Goal: Check status

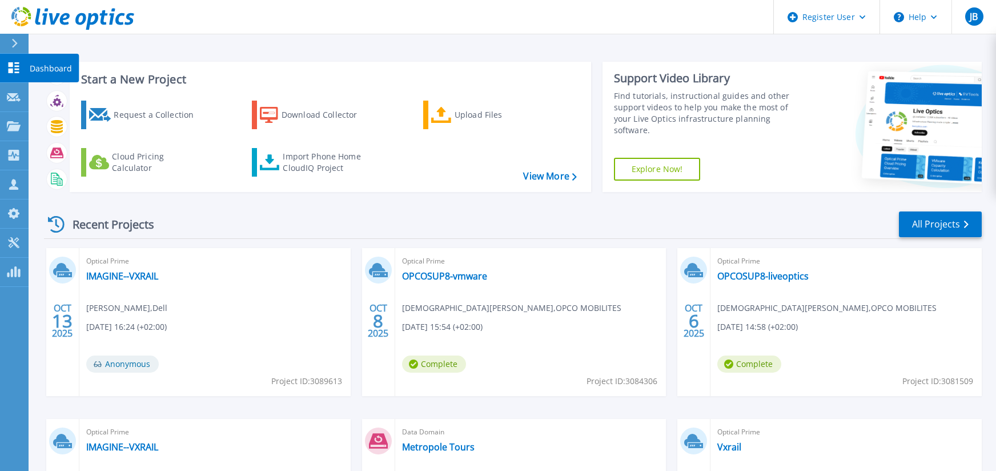
click at [18, 69] on icon at bounding box center [14, 67] width 11 height 11
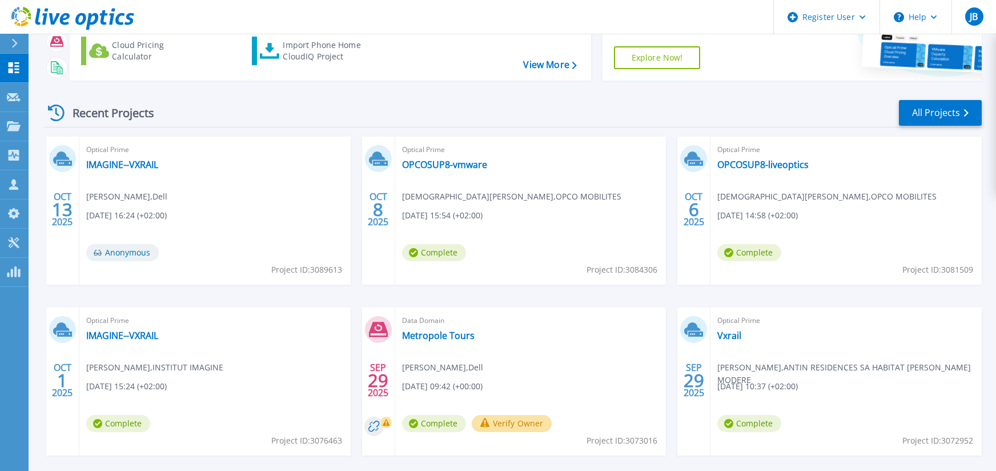
scroll to position [162, 0]
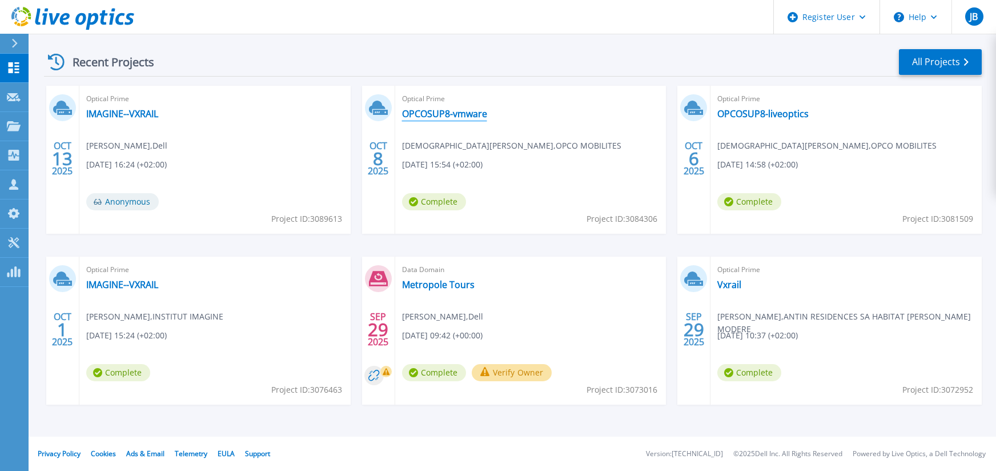
click at [454, 113] on link "OPCOSUP8-vmware" at bounding box center [444, 113] width 85 height 11
